Goal: Information Seeking & Learning: Learn about a topic

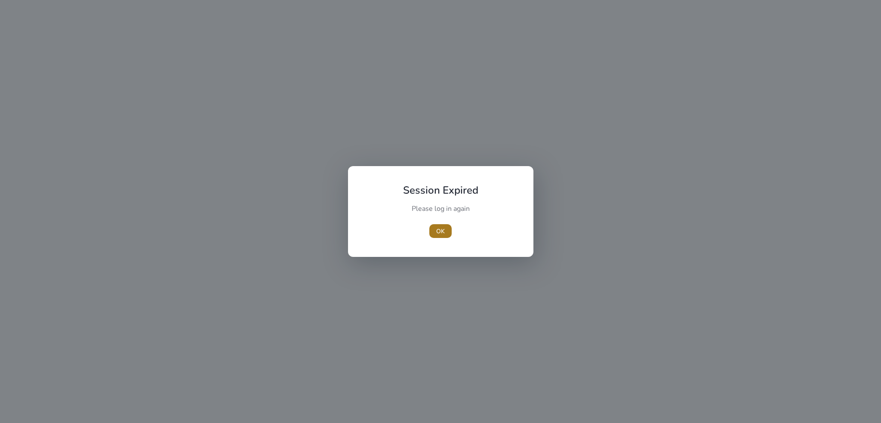
click at [435, 231] on span "button" at bounding box center [441, 231] width 22 height 21
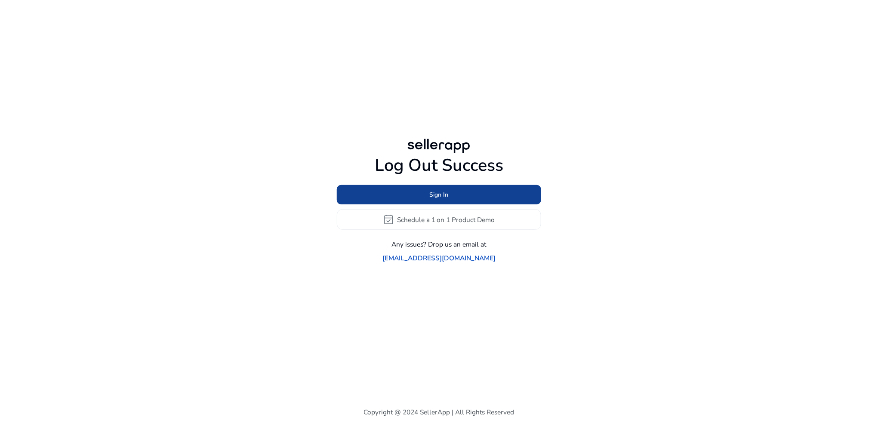
click at [422, 203] on span at bounding box center [439, 195] width 204 height 21
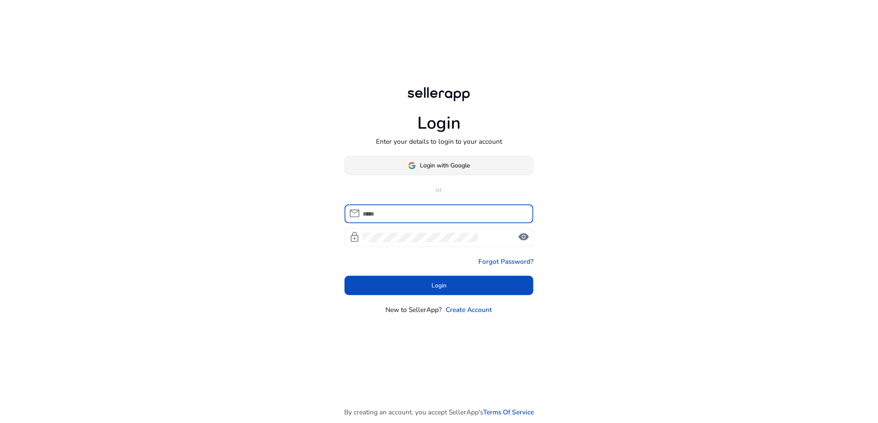
click at [432, 171] on span at bounding box center [439, 165] width 189 height 21
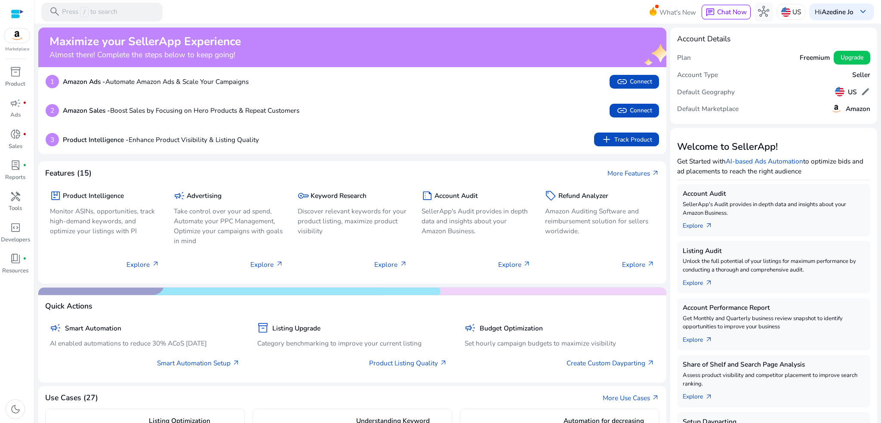
drag, startPoint x: 47, startPoint y: 42, endPoint x: 245, endPoint y: 53, distance: 198.3
click at [259, 48] on div "Maximize your SellerApp Experience Almost there! Complete the steps below to ke…" at bounding box center [352, 48] width 629 height 40
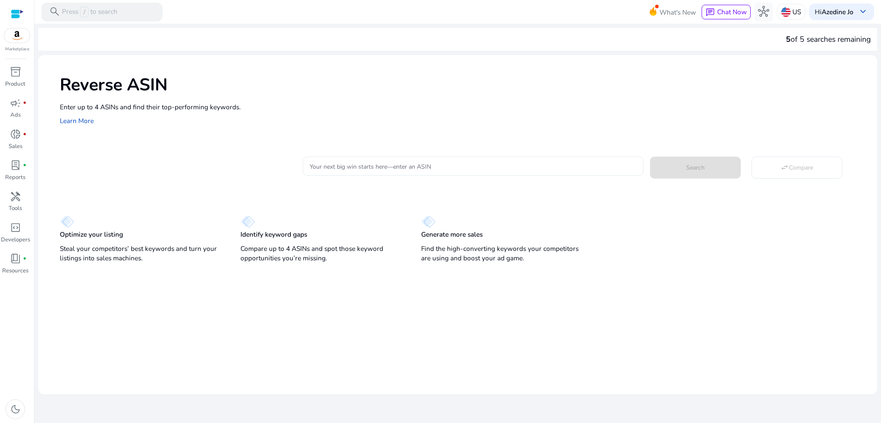
click at [412, 166] on input "Your next big win starts here—enter an ASIN" at bounding box center [473, 165] width 327 height 9
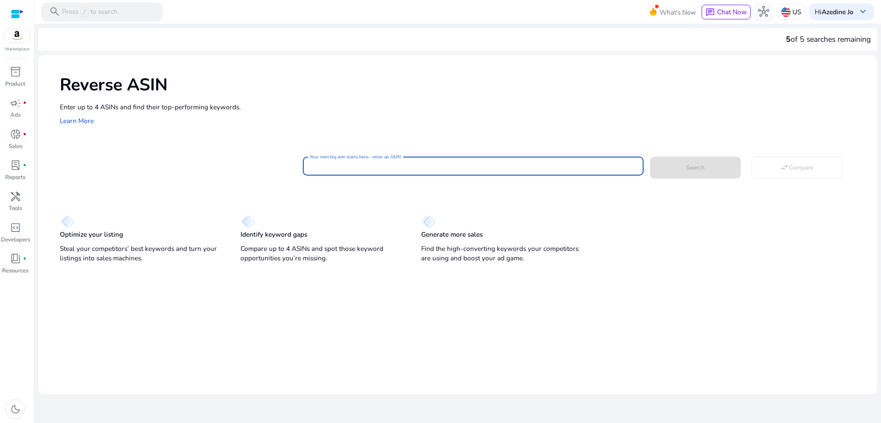
paste input "**********"
type input "**********"
click at [703, 164] on span "Search" at bounding box center [695, 167] width 19 height 9
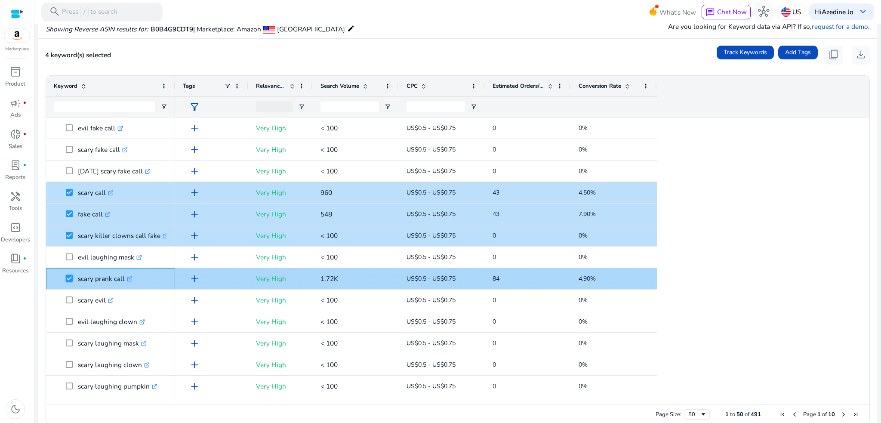
scroll to position [229, 0]
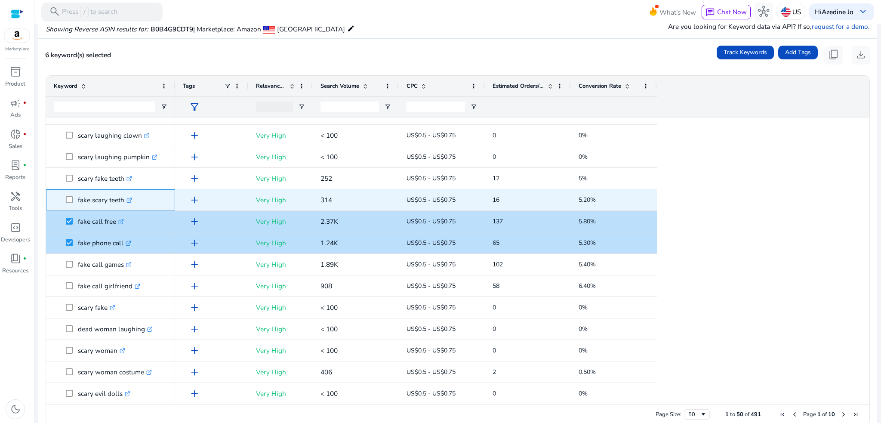
click at [70, 203] on span at bounding box center [72, 200] width 12 height 18
click at [65, 200] on span "fake scary teeth .st0{fill:#2c8af8}" at bounding box center [111, 200] width 114 height 18
click at [65, 195] on span "fake scary teeth .st0{fill:#2c8af8}" at bounding box center [111, 200] width 114 height 18
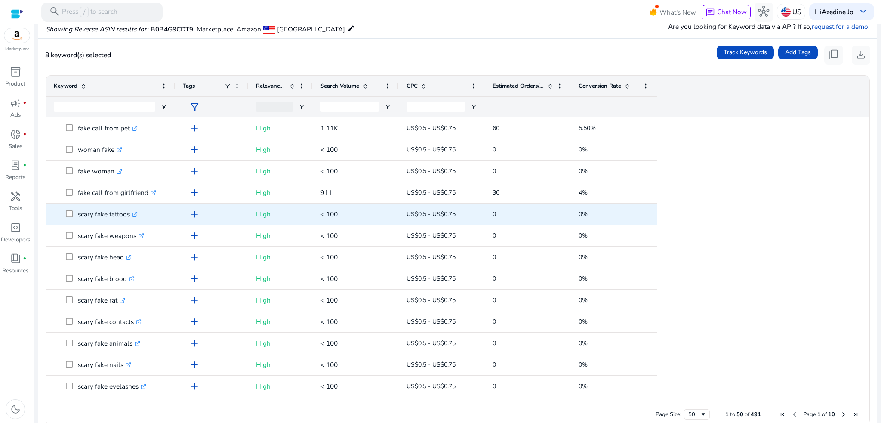
scroll to position [789, 0]
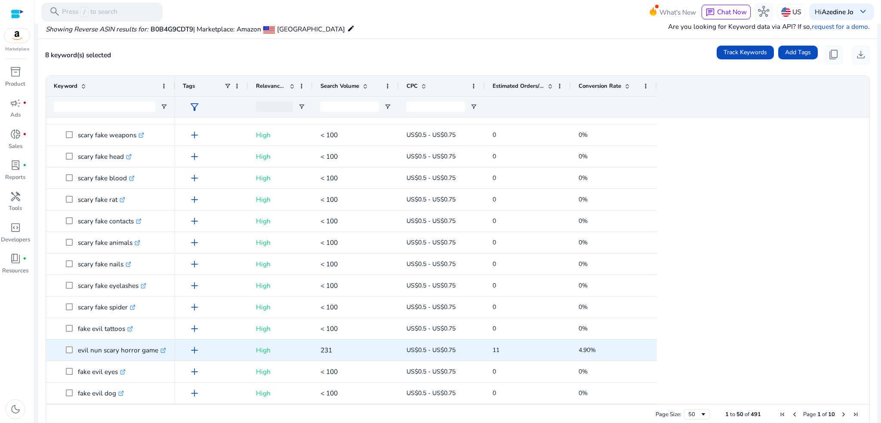
click at [73, 349] on span at bounding box center [72, 350] width 12 height 18
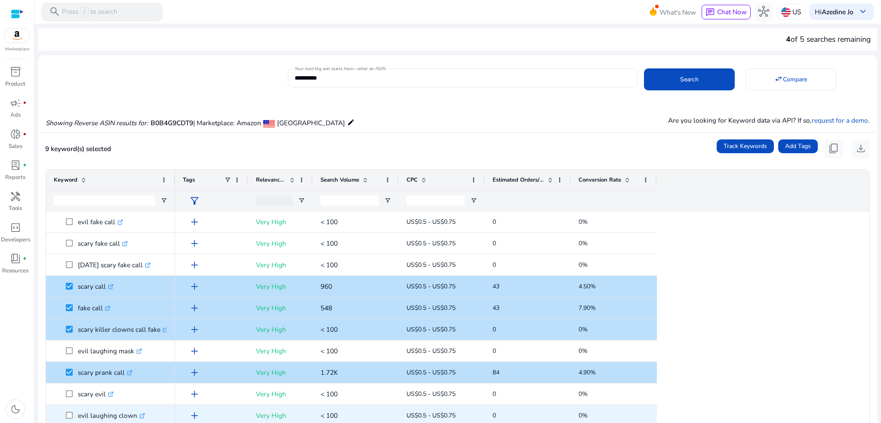
scroll to position [114, 0]
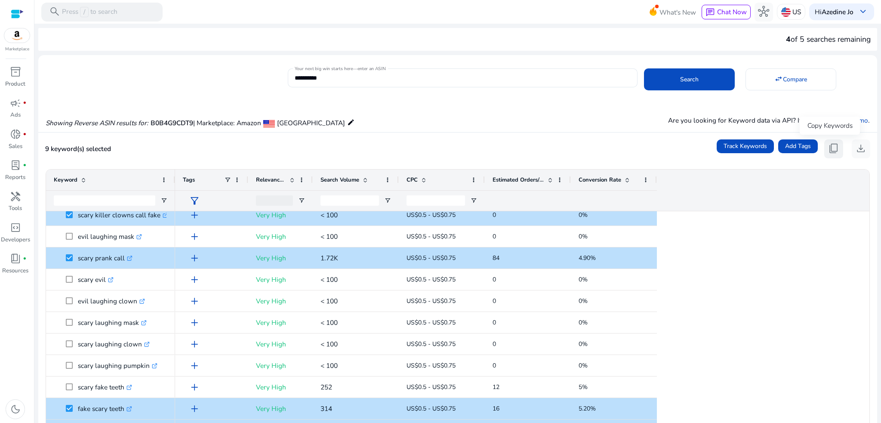
click at [832, 146] on span "content_copy" at bounding box center [833, 148] width 11 height 11
click at [832, 152] on span "content_copy" at bounding box center [833, 148] width 11 height 11
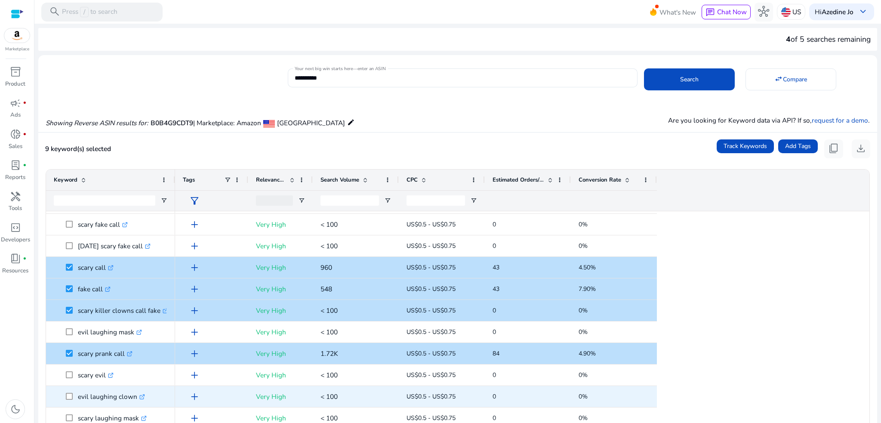
scroll to position [0, 0]
